Goal: Task Accomplishment & Management: Manage account settings

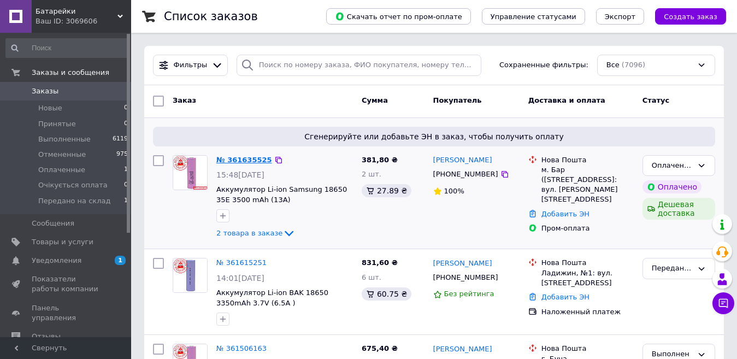
click at [252, 158] on link "№ 361635525" at bounding box center [244, 160] width 56 height 8
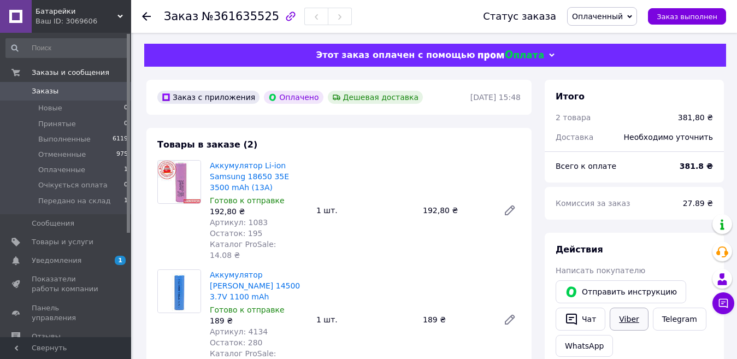
click at [620, 321] on link "Viber" at bounding box center [628, 318] width 38 height 23
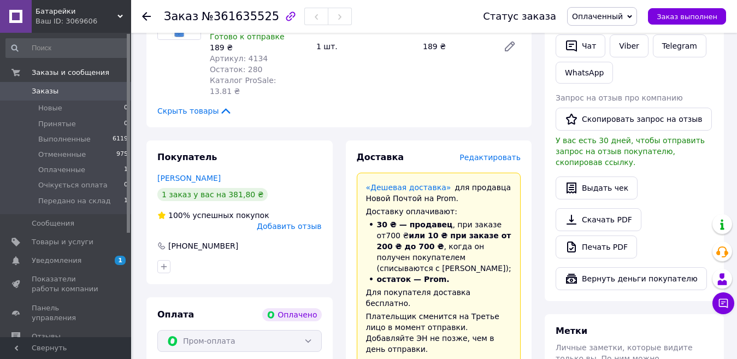
scroll to position [328, 0]
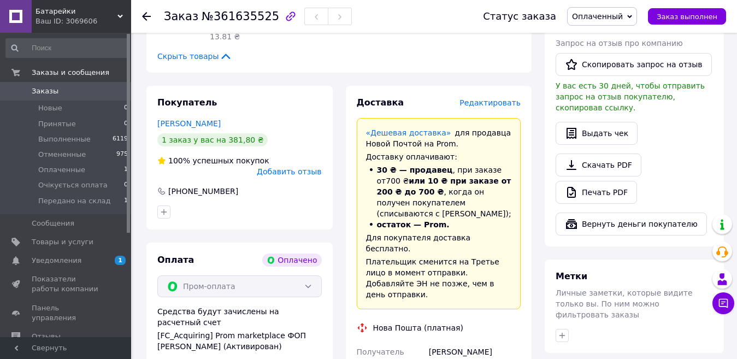
drag, startPoint x: 430, startPoint y: 307, endPoint x: 505, endPoint y: 314, distance: 75.1
click at [505, 342] on div "[PERSON_NAME]" at bounding box center [475, 352] width 96 height 20
copy div "[PERSON_NAME]"
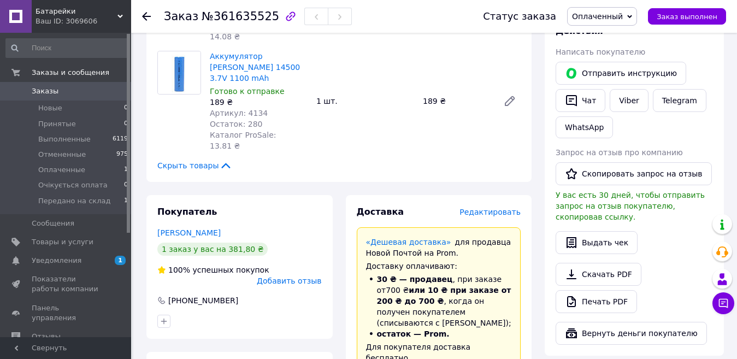
scroll to position [382, 0]
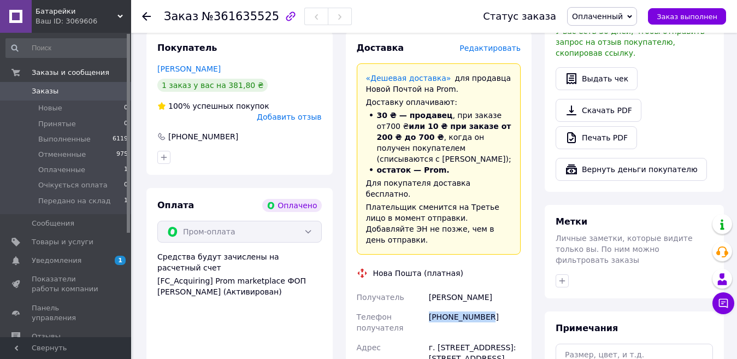
drag, startPoint x: 430, startPoint y: 271, endPoint x: 513, endPoint y: 279, distance: 82.8
click at [513, 307] on div "[PHONE_NUMBER]" at bounding box center [475, 322] width 96 height 31
copy div "[PHONE_NUMBER]"
drag, startPoint x: 428, startPoint y: 304, endPoint x: 508, endPoint y: 314, distance: 81.4
click at [508, 338] on div "г. [STREET_ADDRESS]: [STREET_ADDRESS][PERSON_NAME]" at bounding box center [475, 359] width 96 height 42
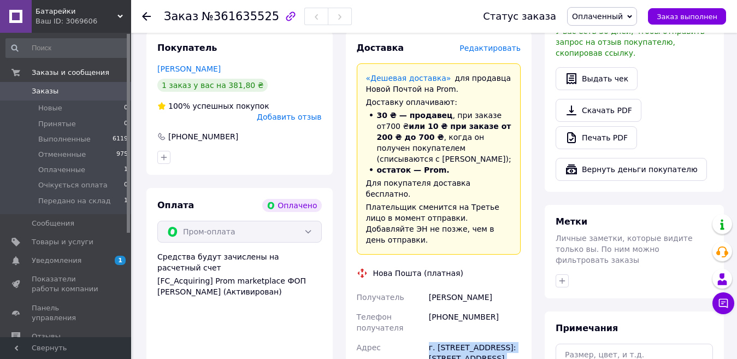
copy div "г. Бар ([GEOGRAPHIC_DATA], [GEOGRAPHIC_DATA].), №1"
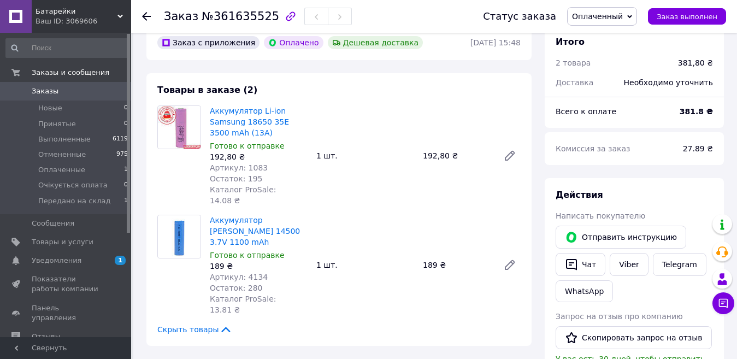
scroll to position [0, 0]
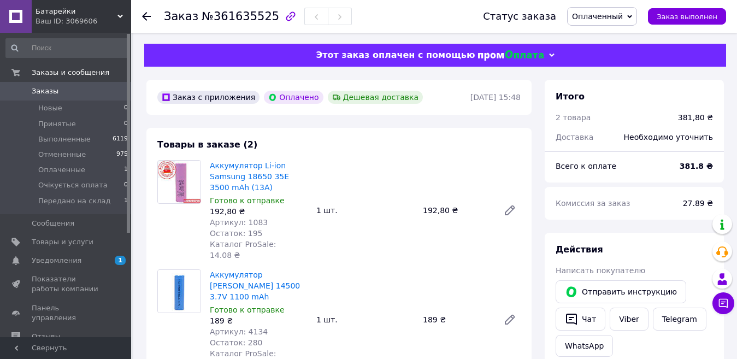
click at [603, 14] on span "Оплаченный" at bounding box center [597, 16] width 51 height 9
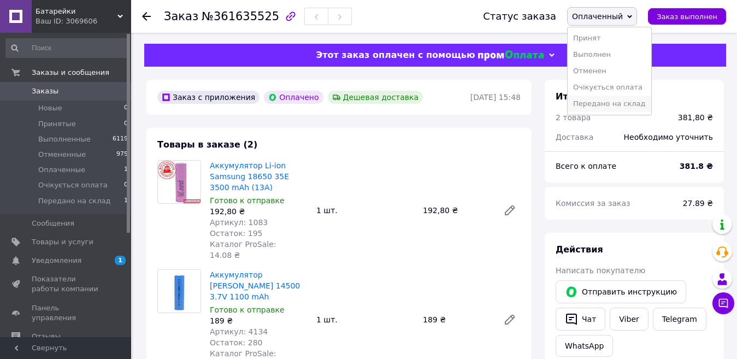
click at [609, 104] on li "Передано на склад" at bounding box center [608, 104] width 83 height 16
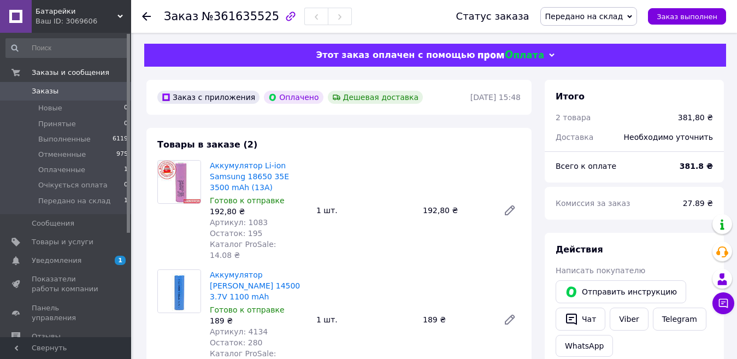
click at [49, 92] on span "Заказы" at bounding box center [45, 91] width 27 height 10
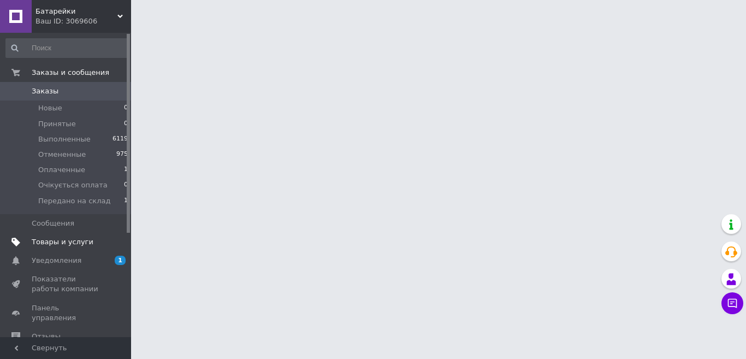
click at [53, 242] on span "Товары и услуги" at bounding box center [63, 242] width 62 height 10
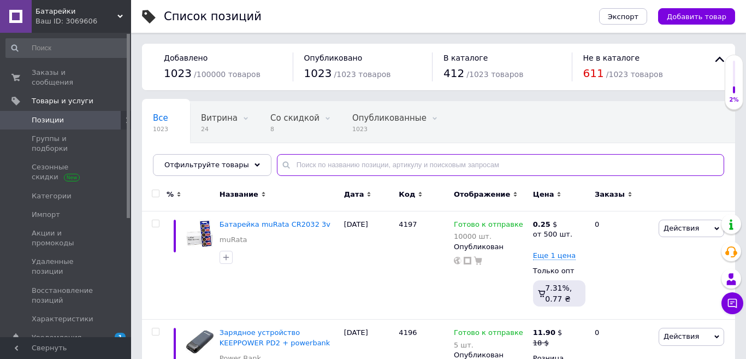
click at [307, 166] on input "text" at bounding box center [500, 165] width 447 height 22
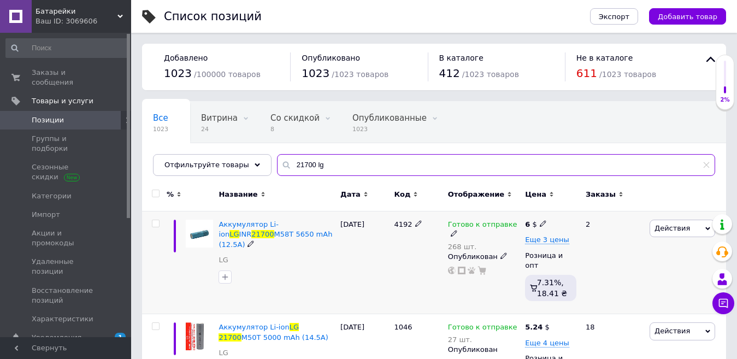
type input "21700 lg"
click at [457, 230] on icon at bounding box center [454, 233] width 7 height 7
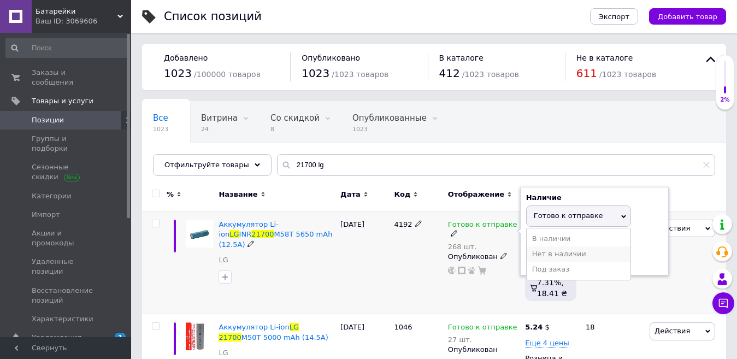
click at [548, 253] on li "Нет в наличии" at bounding box center [578, 253] width 104 height 15
click at [372, 254] on div "[DATE]" at bounding box center [365, 262] width 54 height 103
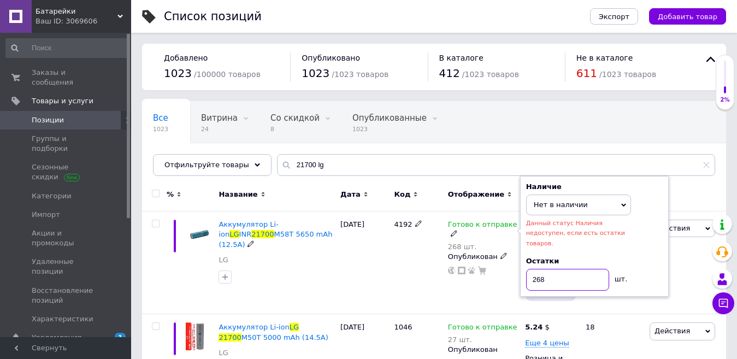
click at [557, 271] on input "268" at bounding box center [567, 280] width 83 height 22
drag, startPoint x: 561, startPoint y: 271, endPoint x: 509, endPoint y: 269, distance: 51.9
click at [509, 270] on div "Готово к отправке 268 шт. Наличие Нет в наличии В наличии Под заказ Готово к от…" at bounding box center [484, 262] width 78 height 103
type input "0"
click at [409, 256] on div "4192" at bounding box center [418, 262] width 54 height 103
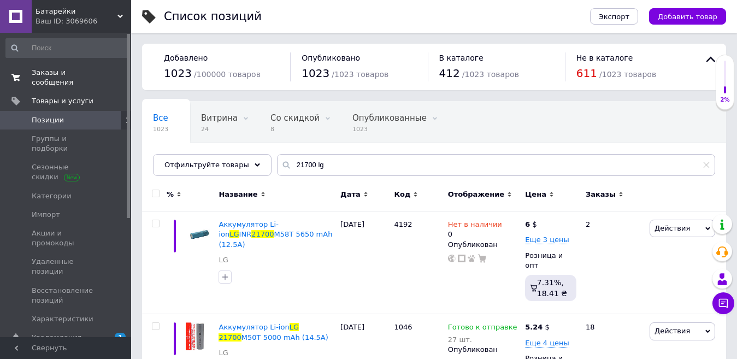
click at [62, 72] on span "Заказы и сообщения" at bounding box center [66, 78] width 69 height 20
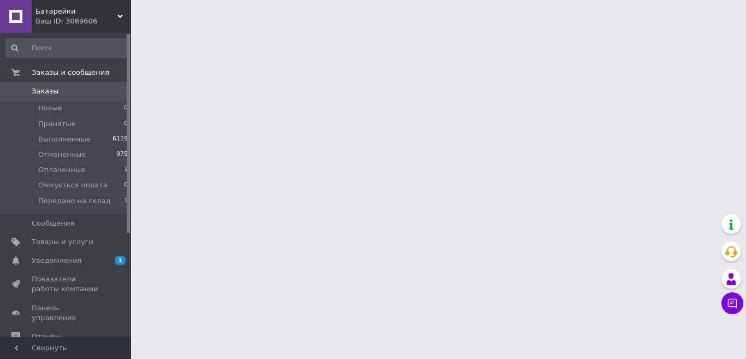
click at [45, 93] on span "Заказы" at bounding box center [45, 91] width 27 height 10
click at [51, 263] on span "Уведомления" at bounding box center [57, 261] width 50 height 10
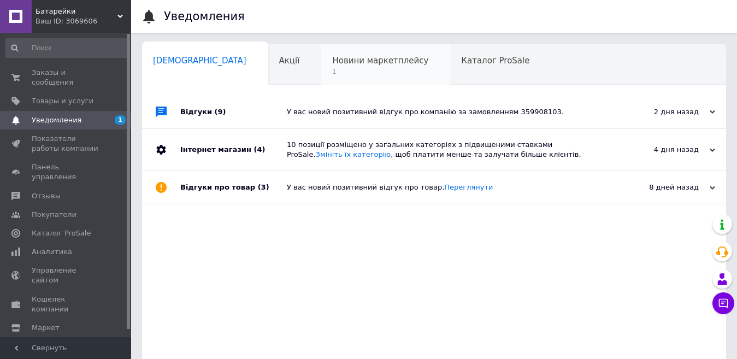
click at [342, 56] on span "Новини маркетплейсу" at bounding box center [380, 61] width 96 height 10
click at [321, 66] on div "Новини маркетплейсу 1" at bounding box center [385, 65] width 129 height 42
click at [51, 72] on span "Заказы и сообщения" at bounding box center [66, 78] width 69 height 20
